Goal: Information Seeking & Learning: Find specific fact

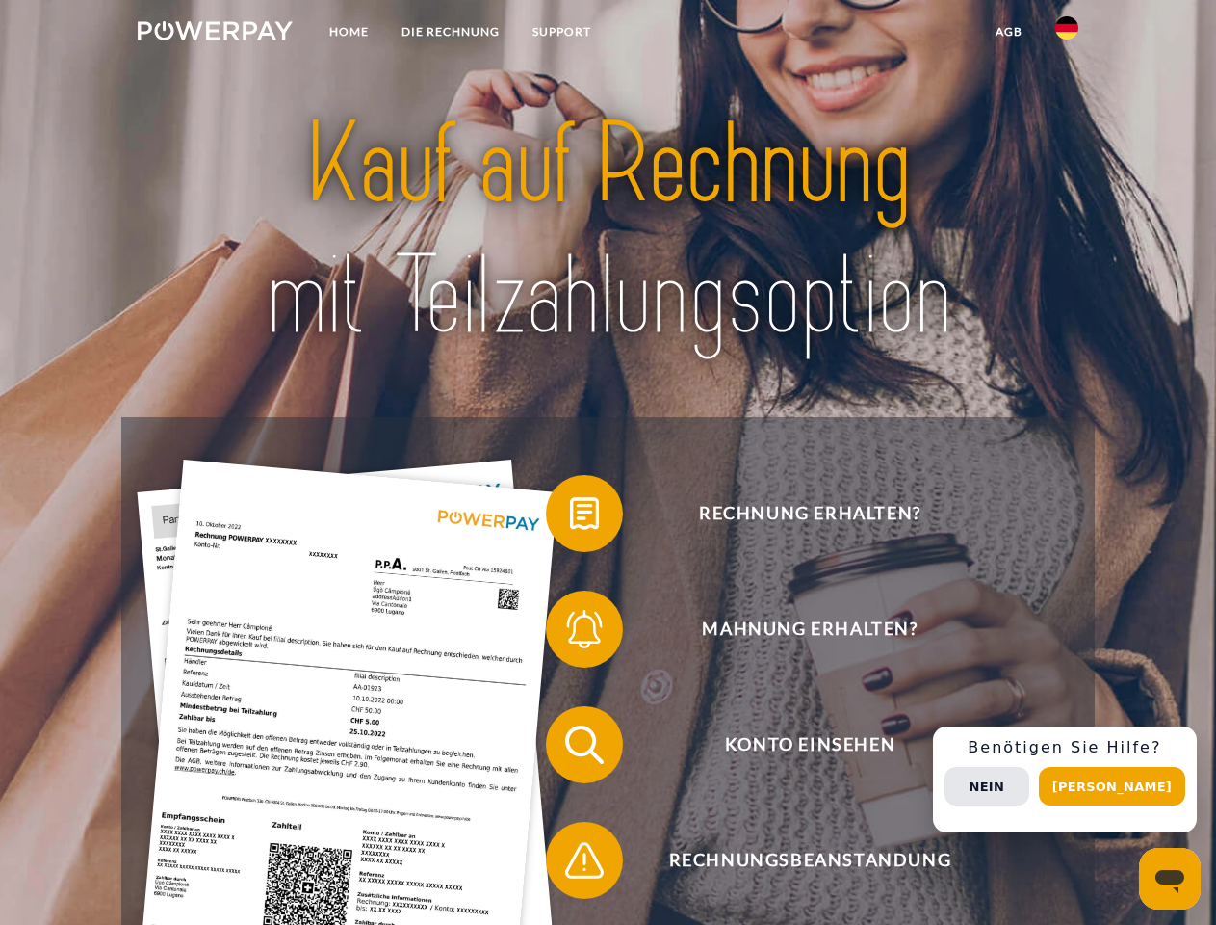
click at [215, 34] on img at bounding box center [215, 30] width 155 height 19
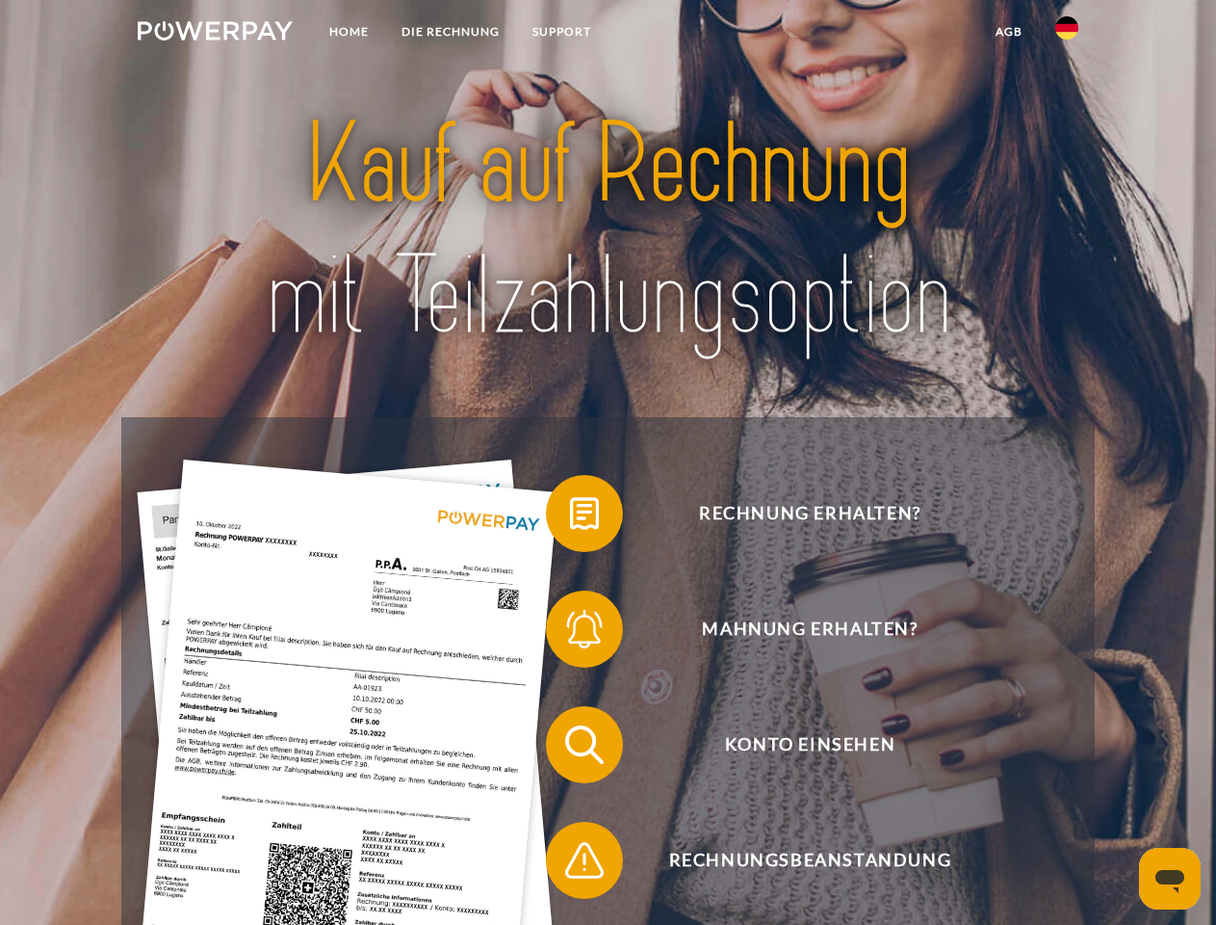
click at [1067, 34] on img at bounding box center [1067, 27] width 23 height 23
click at [1008, 32] on link "agb" at bounding box center [1010, 31] width 60 height 35
click at [570, 517] on span at bounding box center [556, 513] width 96 height 96
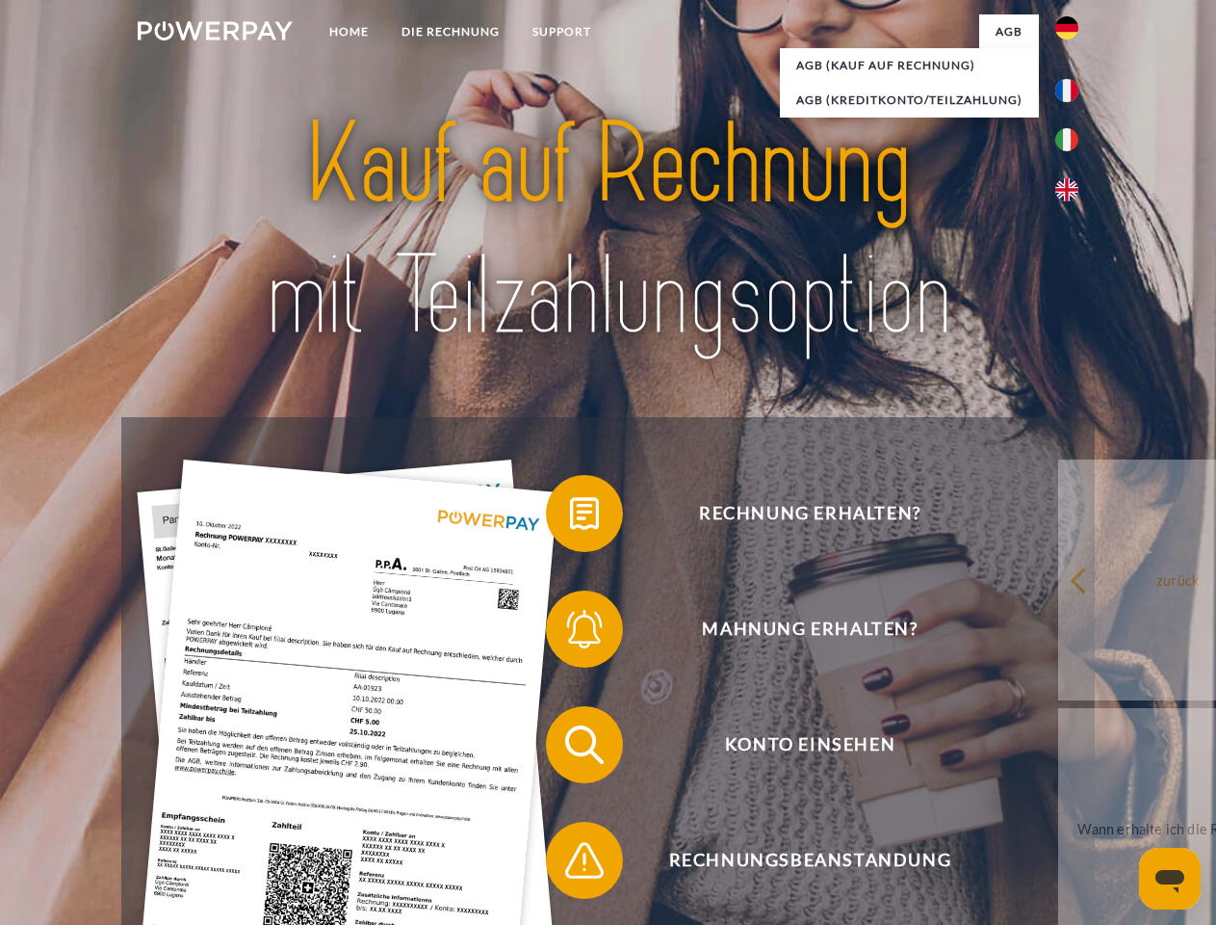
click at [570, 633] on div "Rechnung erhalten? Mahnung erhalten? Konto einsehen" at bounding box center [607, 802] width 973 height 771
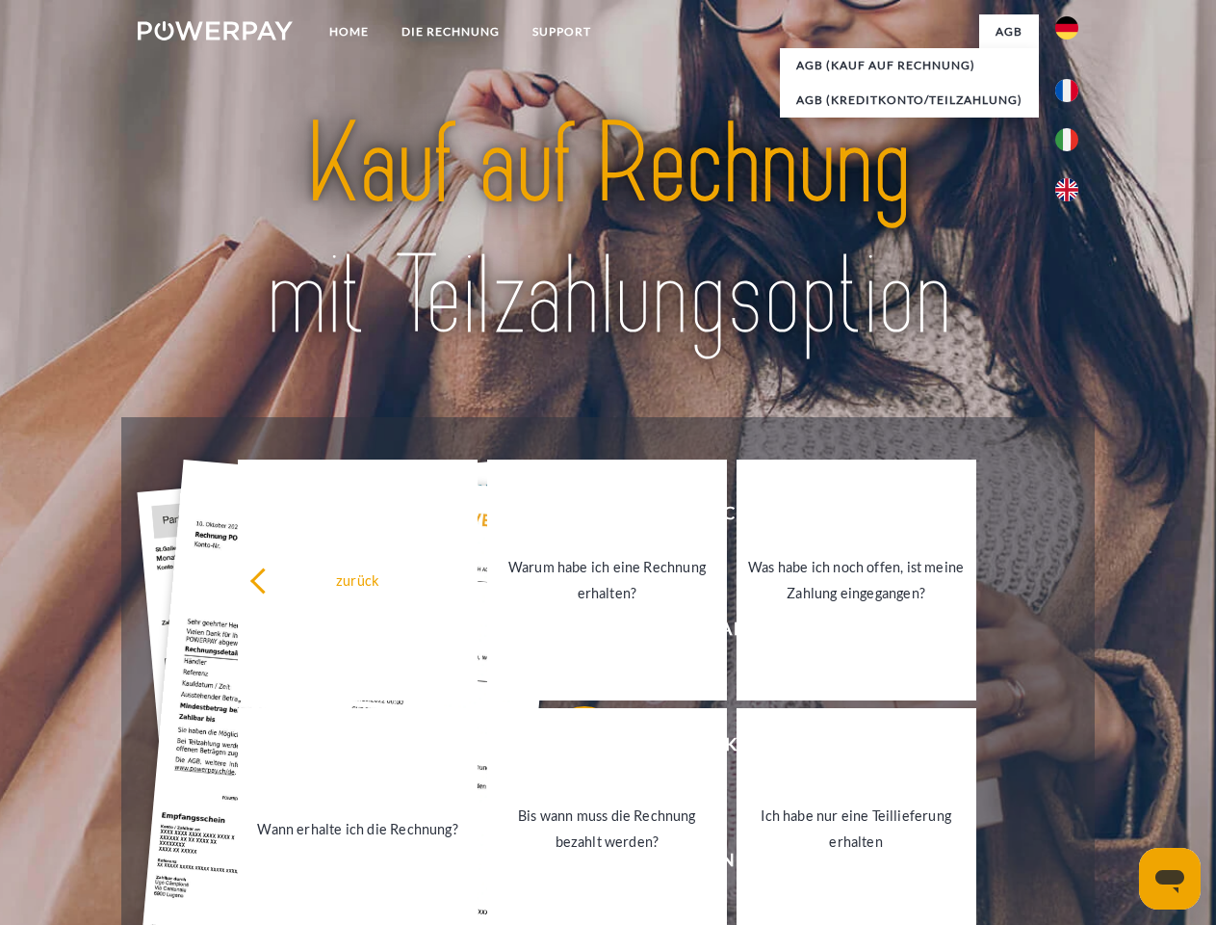
click at [570, 748] on link "Bis wann muss die Rechnung bezahlt werden?" at bounding box center [607, 828] width 240 height 241
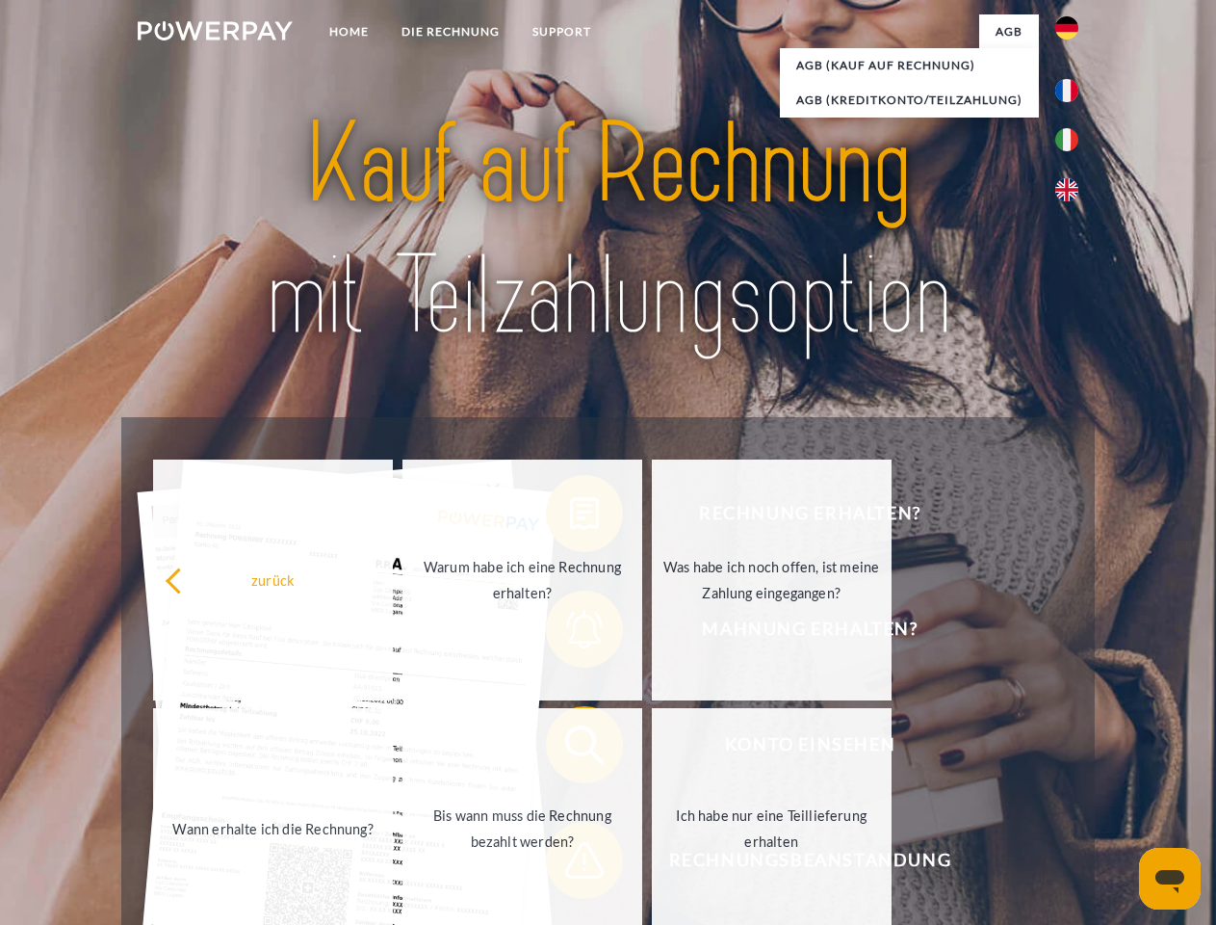
click at [570, 864] on span at bounding box center [556, 860] width 96 height 96
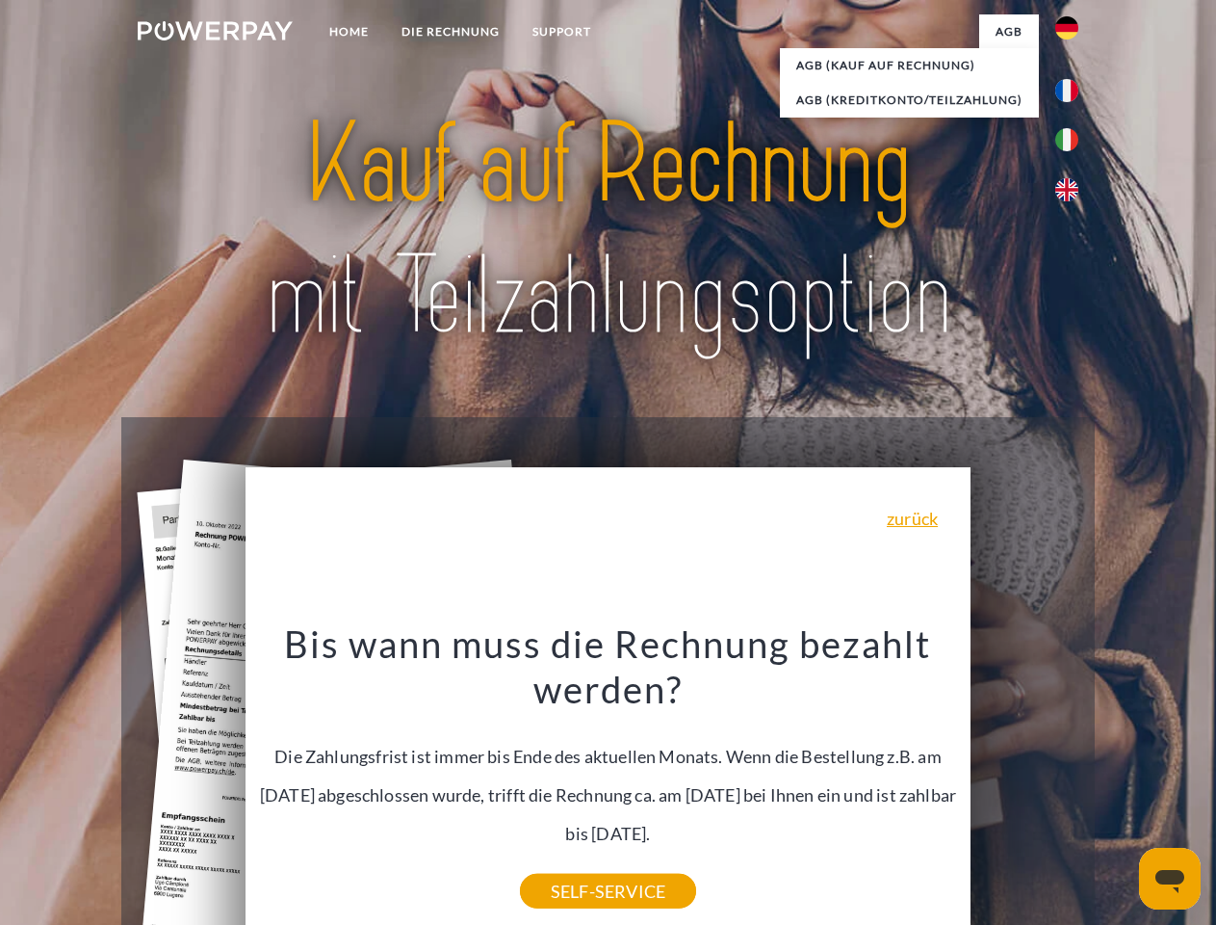
click at [1072, 779] on div "Rechnung erhalten? Mahnung erhalten? Konto einsehen" at bounding box center [607, 802] width 973 height 771
click at [1025, 783] on span "Konto einsehen" at bounding box center [810, 744] width 472 height 77
click at [1119, 786] on header "Home DIE RECHNUNG SUPPORT" at bounding box center [608, 665] width 1216 height 1330
